Goal: Transaction & Acquisition: Purchase product/service

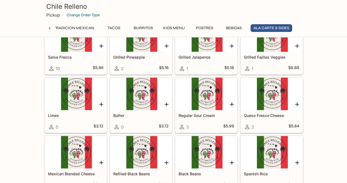
scroll to position [1220, 0]
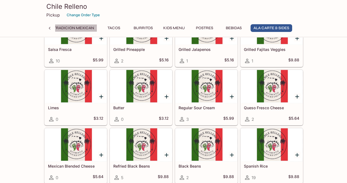
click at [67, 27] on button "La Tradicion Mexican" at bounding box center [72, 28] width 52 height 8
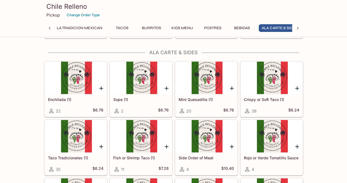
scroll to position [1028, 0]
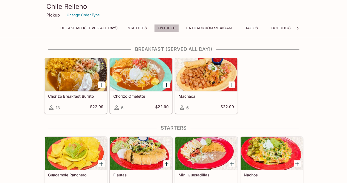
click at [166, 27] on button "Entrees" at bounding box center [166, 28] width 25 height 8
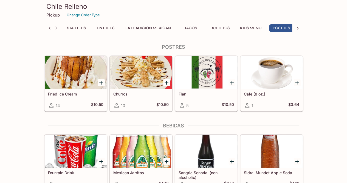
scroll to position [0, 64]
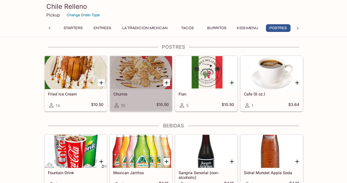
click at [132, 69] on div at bounding box center [141, 72] width 62 height 33
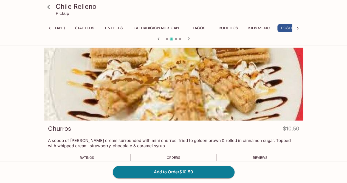
scroll to position [0, 64]
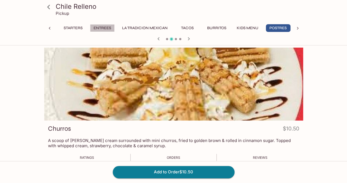
click at [101, 26] on button "Entrees" at bounding box center [102, 28] width 25 height 8
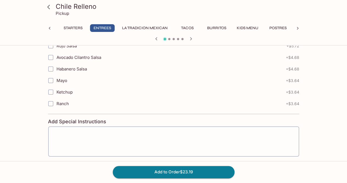
scroll to position [709, 0]
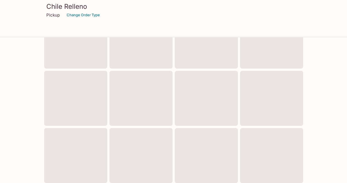
scroll to position [215, 0]
